Goal: Task Accomplishment & Management: Complete application form

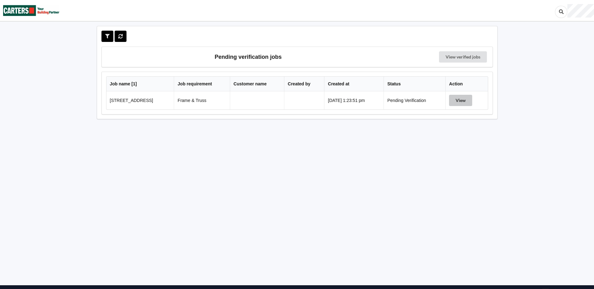
click at [460, 101] on button "View" at bounding box center [460, 100] width 23 height 11
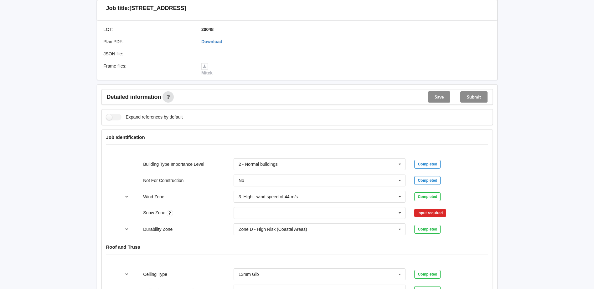
scroll to position [188, 0]
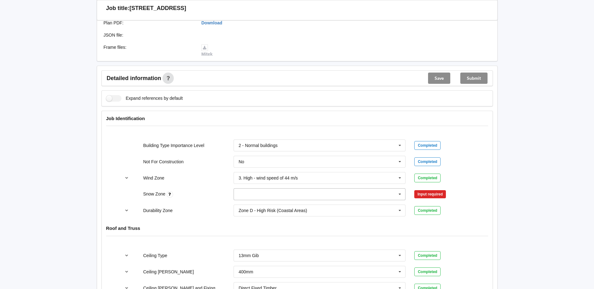
click at [397, 197] on icon at bounding box center [399, 195] width 9 height 12
click at [246, 206] on div "N0" at bounding box center [320, 206] width 172 height 12
click at [438, 197] on button "Confirm input" at bounding box center [432, 194] width 37 height 10
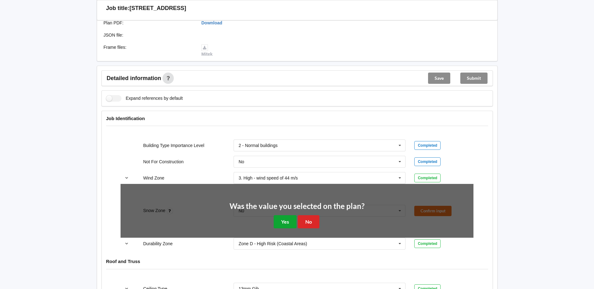
click at [286, 224] on button "Yes" at bounding box center [285, 221] width 23 height 13
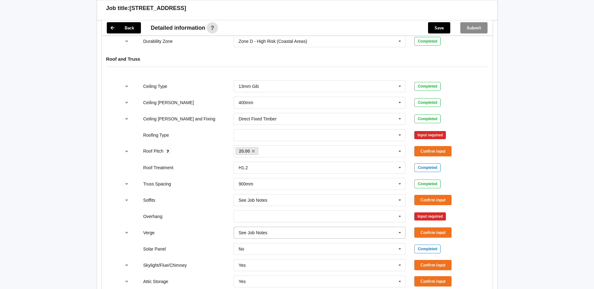
scroll to position [376, 0]
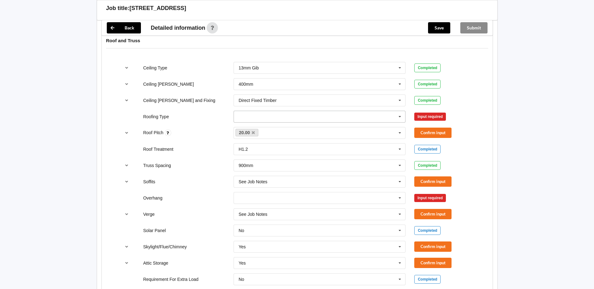
click at [303, 114] on input "text" at bounding box center [320, 116] width 172 height 11
click at [270, 127] on div "1. [GEOGRAPHIC_DATA]" at bounding box center [320, 128] width 172 height 12
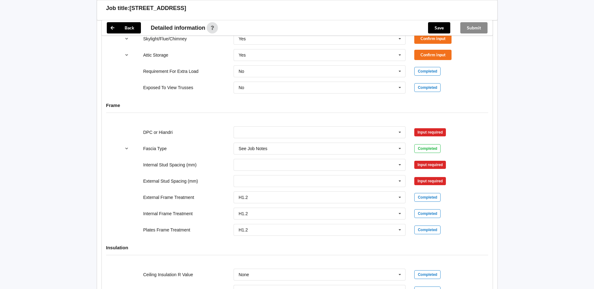
scroll to position [595, 0]
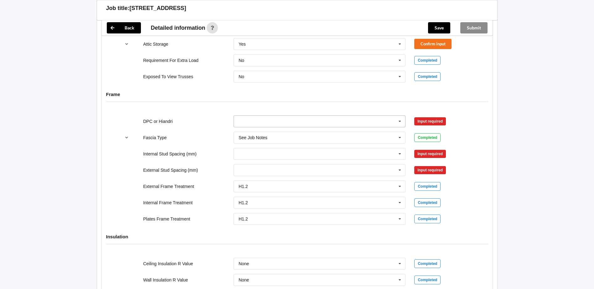
click at [266, 123] on input "text" at bounding box center [320, 121] width 172 height 11
click at [259, 132] on span "DPC Fitted" at bounding box center [249, 133] width 21 height 5
click at [256, 152] on input "text" at bounding box center [320, 153] width 172 height 11
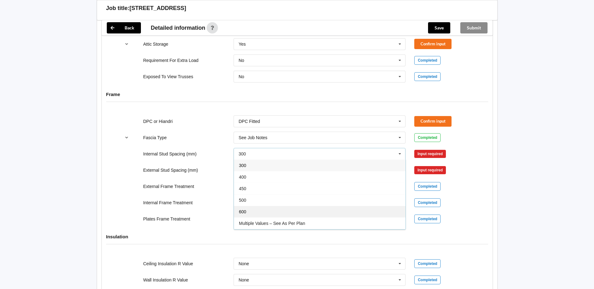
click at [251, 210] on div "600" at bounding box center [320, 212] width 172 height 12
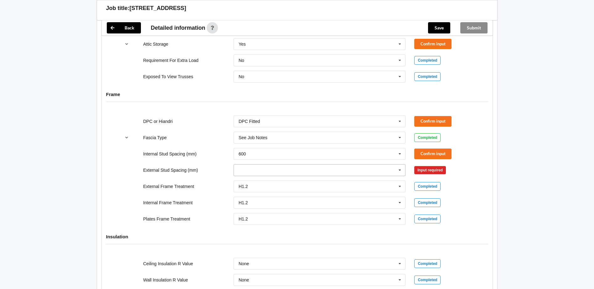
click at [264, 173] on input "text" at bounding box center [320, 170] width 172 height 11
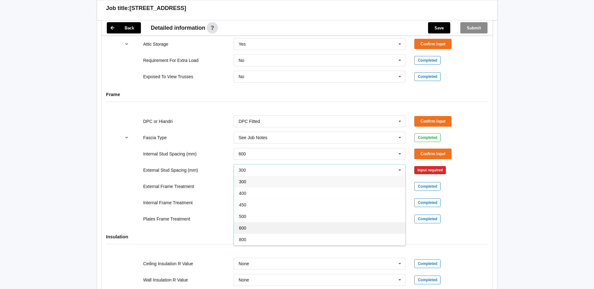
click at [254, 224] on div "600" at bounding box center [320, 228] width 172 height 12
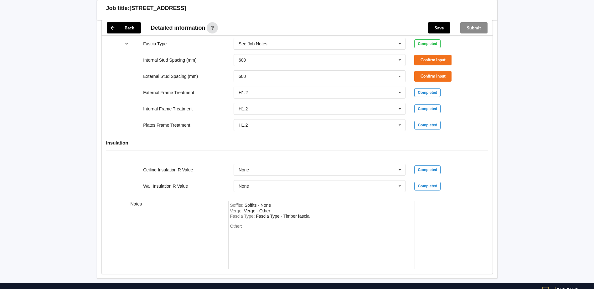
scroll to position [714, 0]
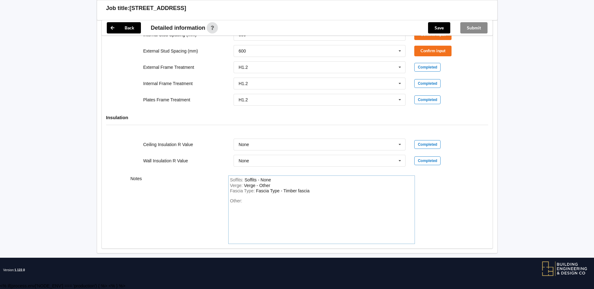
click at [283, 214] on div "Other:" at bounding box center [321, 220] width 183 height 44
paste div "Other"
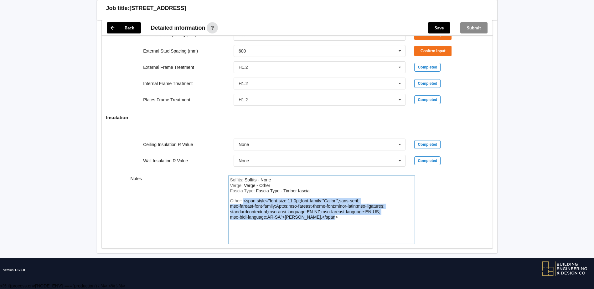
drag, startPoint x: 335, startPoint y: 217, endPoint x: 227, endPoint y: 198, distance: 109.8
click at [227, 198] on div "Soffits : Soffits - None Verge : Verge - Other Fascia Type : Fascia Type - Timb…" at bounding box center [321, 210] width 195 height 69
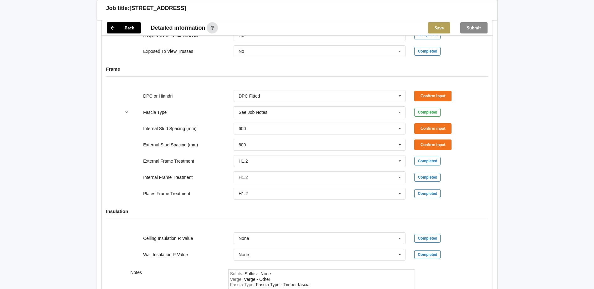
click at [442, 28] on button "Save" at bounding box center [439, 27] width 22 height 11
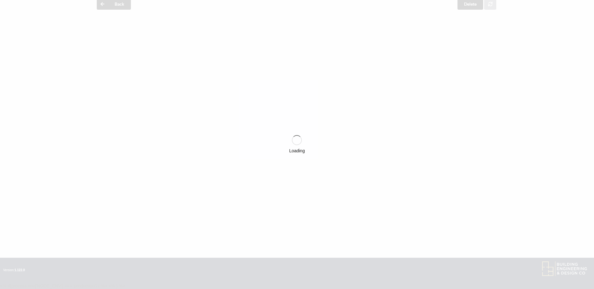
scroll to position [620, 0]
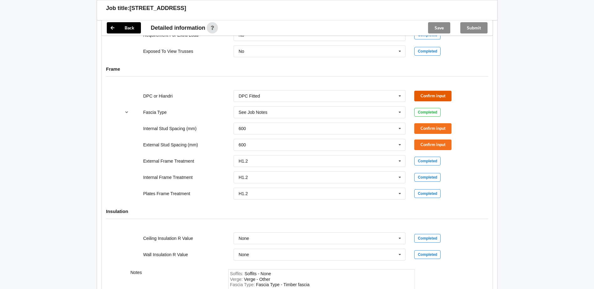
click at [432, 92] on button "Confirm input" at bounding box center [432, 96] width 37 height 10
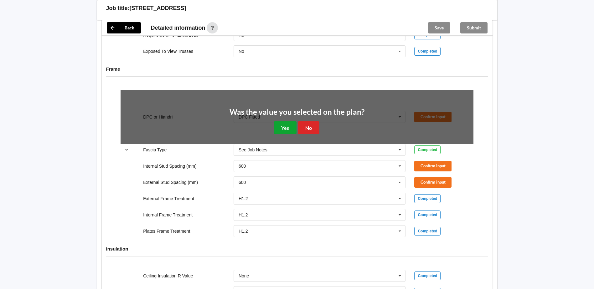
click at [290, 124] on button "Yes" at bounding box center [285, 127] width 23 height 13
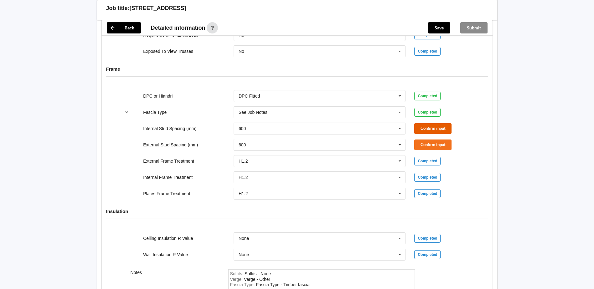
click at [421, 133] on button "Confirm input" at bounding box center [432, 128] width 37 height 10
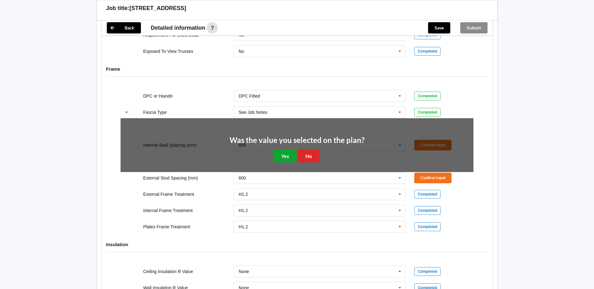
drag, startPoint x: 288, startPoint y: 153, endPoint x: 291, endPoint y: 153, distance: 3.1
click at [288, 153] on button "Yes" at bounding box center [285, 156] width 23 height 13
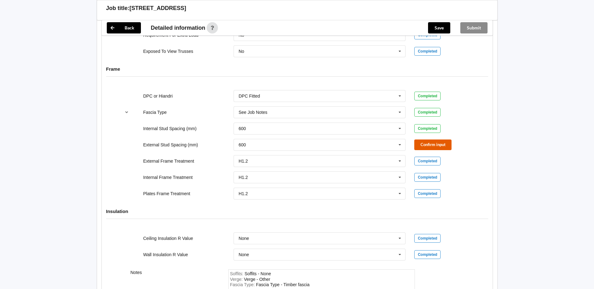
click at [426, 148] on button "Confirm input" at bounding box center [432, 145] width 37 height 10
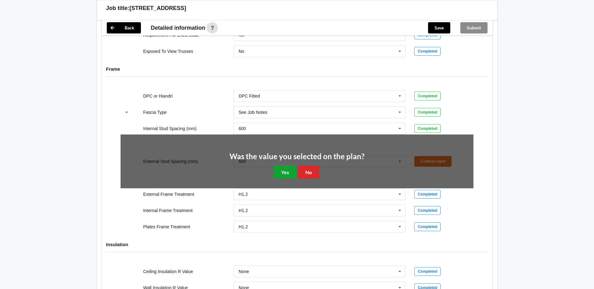
click at [286, 171] on button "Yes" at bounding box center [285, 172] width 23 height 13
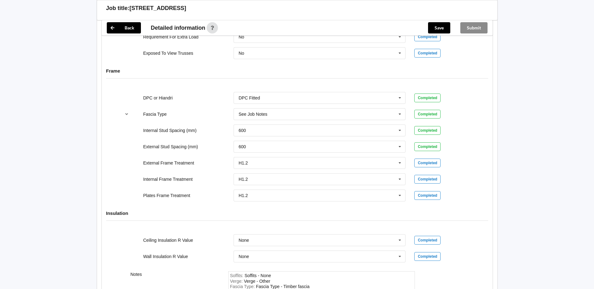
scroll to position [495, 0]
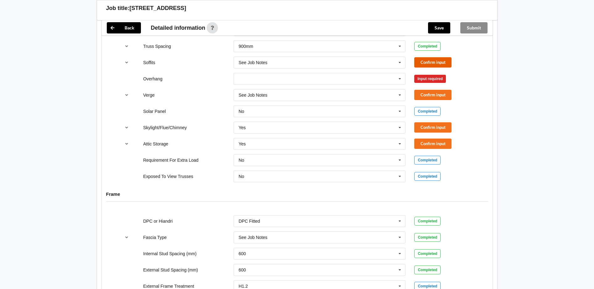
click at [429, 63] on button "Confirm input" at bounding box center [432, 62] width 37 height 10
click at [426, 94] on button "Confirm input" at bounding box center [432, 95] width 37 height 10
click at [427, 128] on button "Confirm input" at bounding box center [432, 127] width 37 height 10
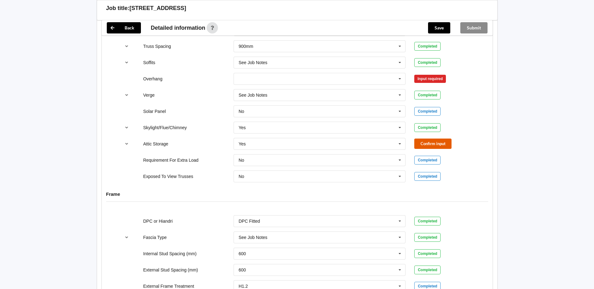
click at [428, 142] on button "Confirm input" at bounding box center [432, 144] width 37 height 10
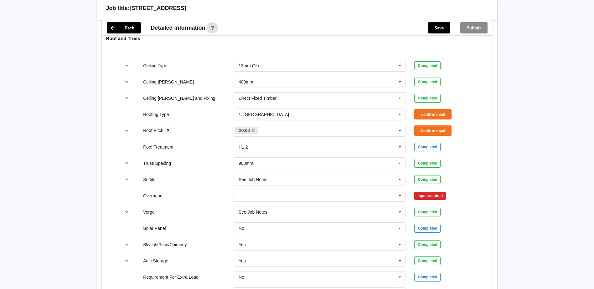
scroll to position [370, 0]
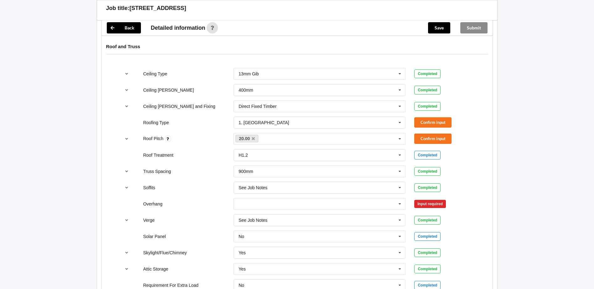
click at [335, 210] on div "See Job Notes See Job Notes 300mm 450mm 600mm 750mm Multiple Values – See As Pe…" at bounding box center [319, 220] width 181 height 21
click at [336, 206] on input "text" at bounding box center [320, 203] width 172 height 11
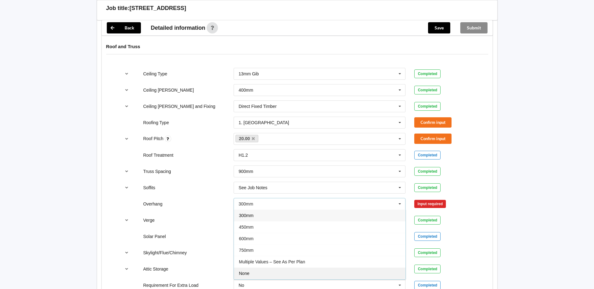
click at [284, 271] on div "None" at bounding box center [320, 274] width 172 height 12
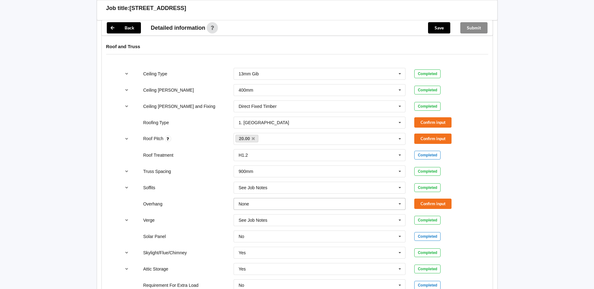
click at [290, 207] on input "text" at bounding box center [320, 203] width 172 height 11
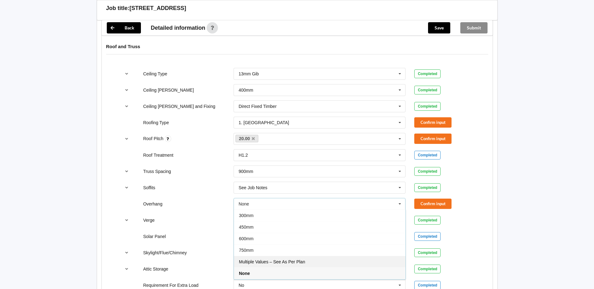
click at [287, 263] on span "Multiple Values – See As Per Plan" at bounding box center [272, 262] width 66 height 5
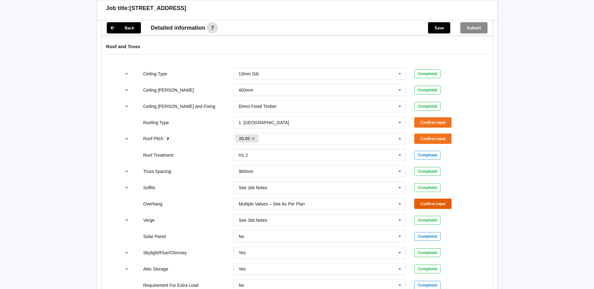
click at [433, 200] on button "Confirm input" at bounding box center [432, 204] width 37 height 10
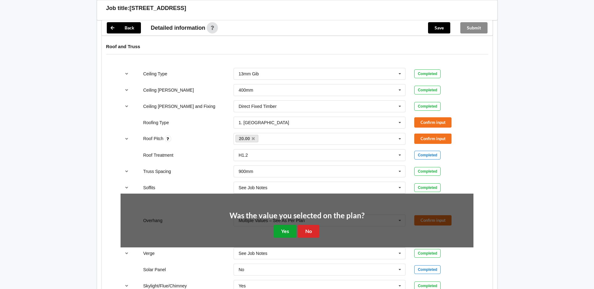
click at [281, 230] on button "Yes" at bounding box center [285, 231] width 23 height 13
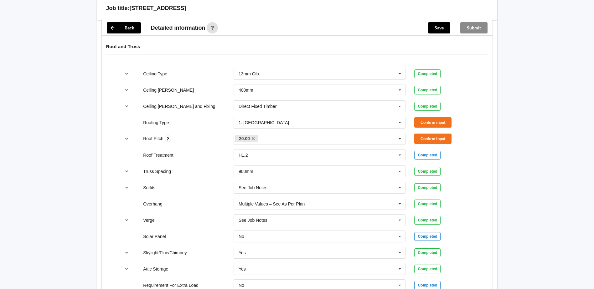
click at [426, 130] on div "Roof Pitch 20.00 None Confirm input" at bounding box center [297, 139] width 362 height 21
click at [426, 125] on button "Confirm input" at bounding box center [432, 122] width 37 height 10
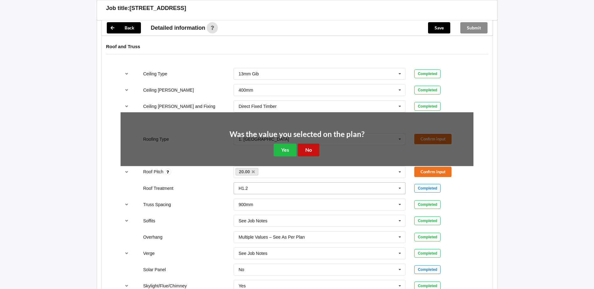
click at [300, 150] on button "No" at bounding box center [309, 150] width 22 height 13
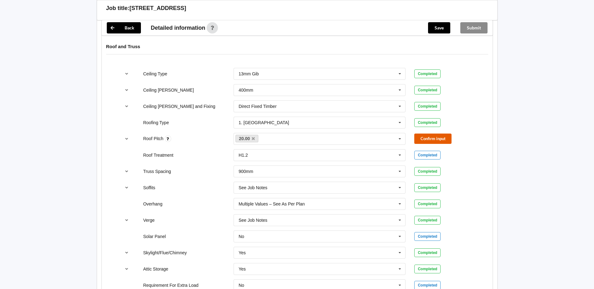
click at [431, 137] on button "Confirm input" at bounding box center [432, 139] width 37 height 10
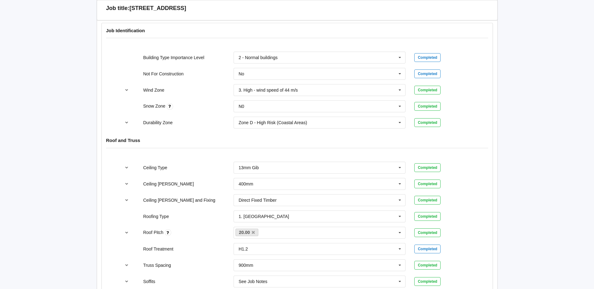
scroll to position [88, 0]
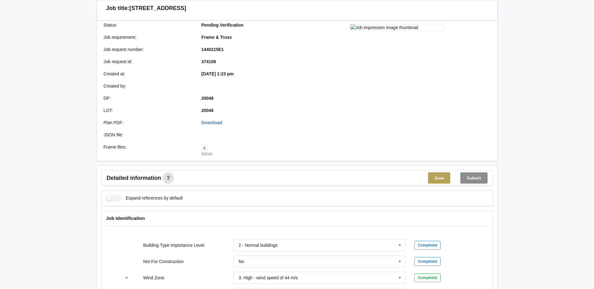
click at [443, 177] on button "Save" at bounding box center [439, 178] width 22 height 11
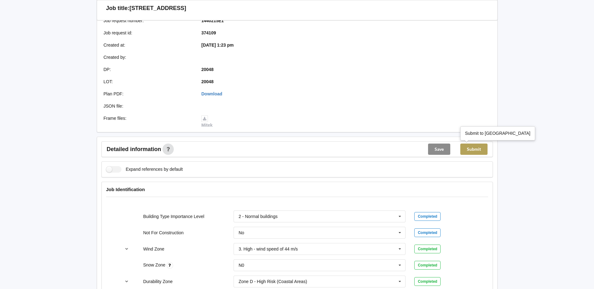
click at [478, 152] on button "Submit" at bounding box center [473, 149] width 27 height 11
